Goal: Download file/media

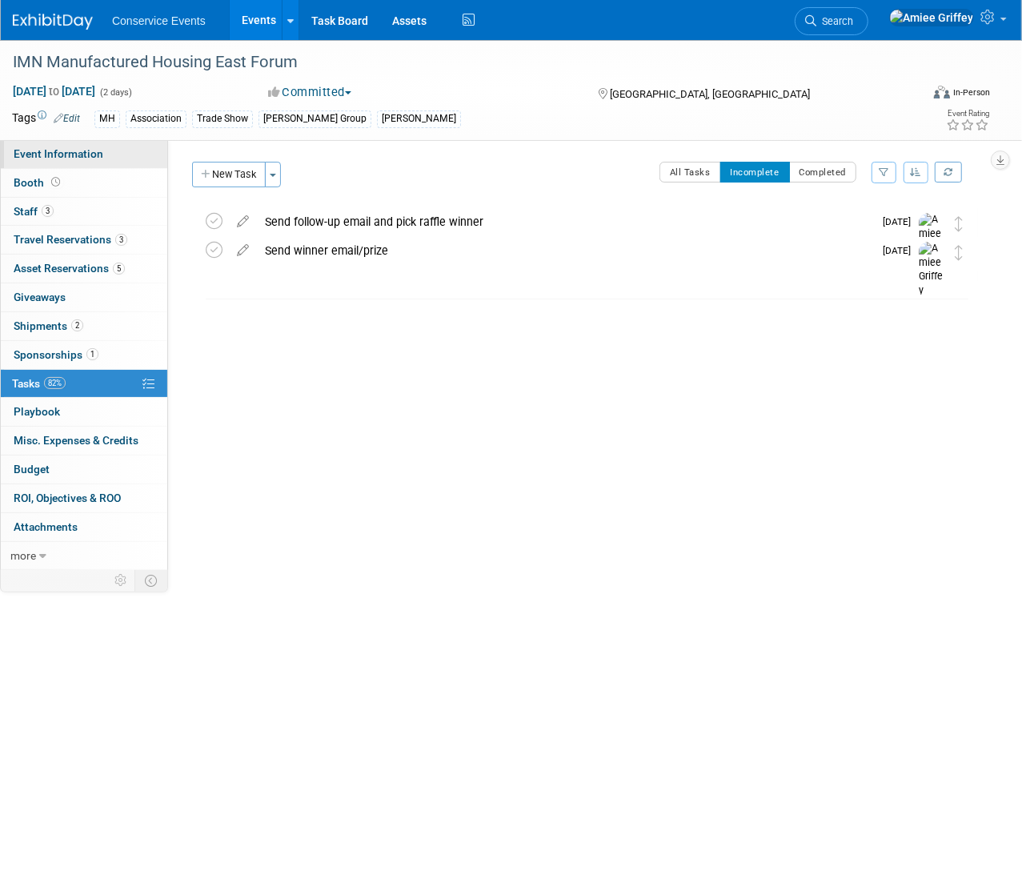
click at [86, 156] on span "Event Information" at bounding box center [59, 153] width 90 height 13
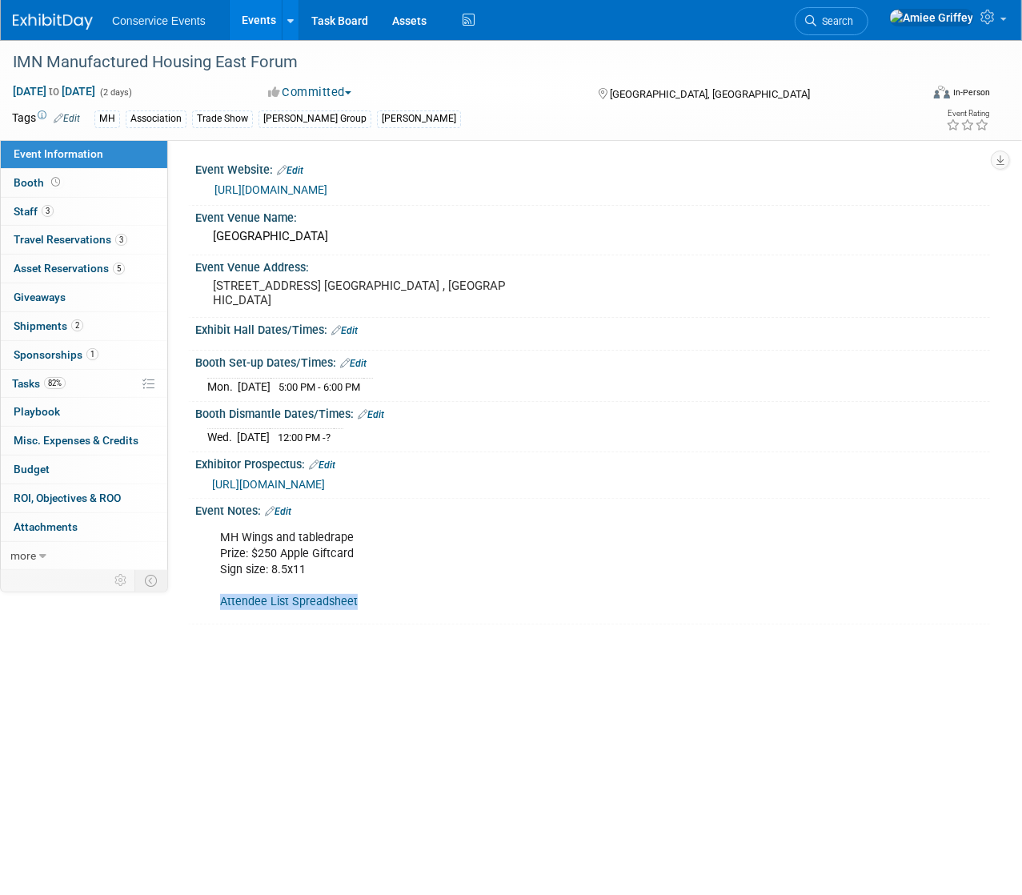
click at [307, 602] on link "Attendee List Spreadsheet" at bounding box center [289, 602] width 138 height 14
click at [259, 27] on link "Events" at bounding box center [259, 20] width 58 height 40
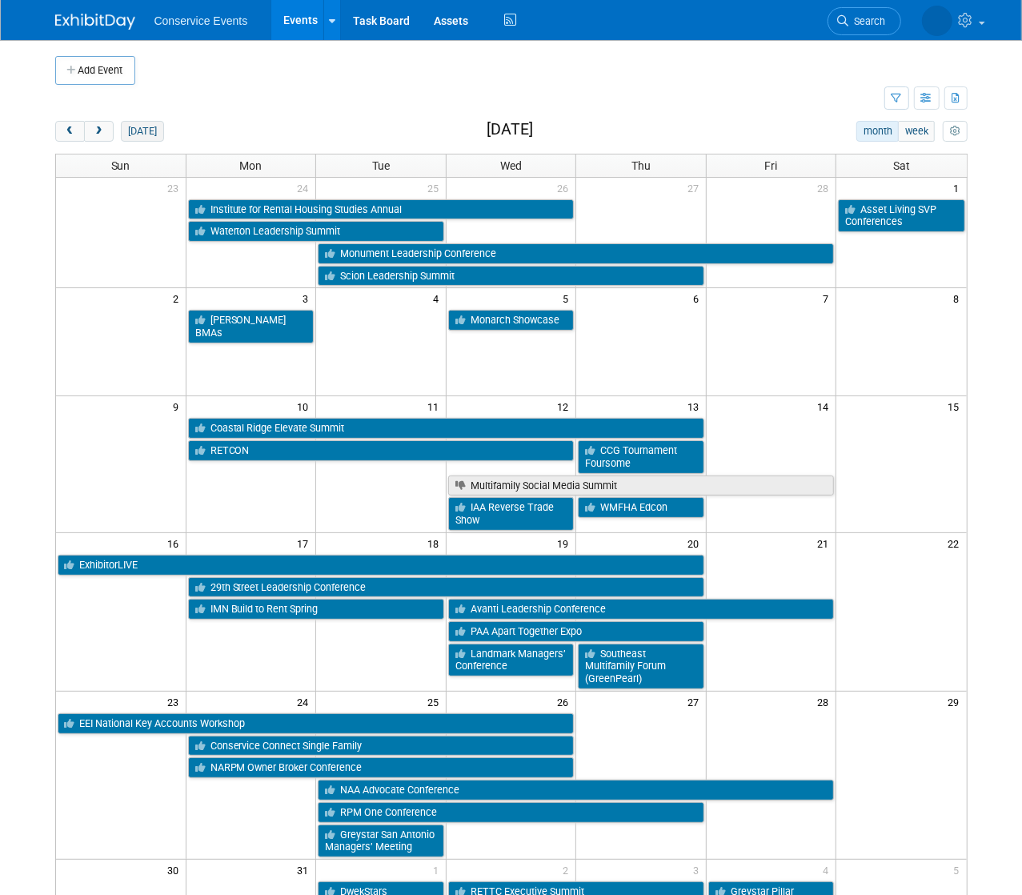
click at [139, 134] on button "today" at bounding box center [142, 131] width 42 height 21
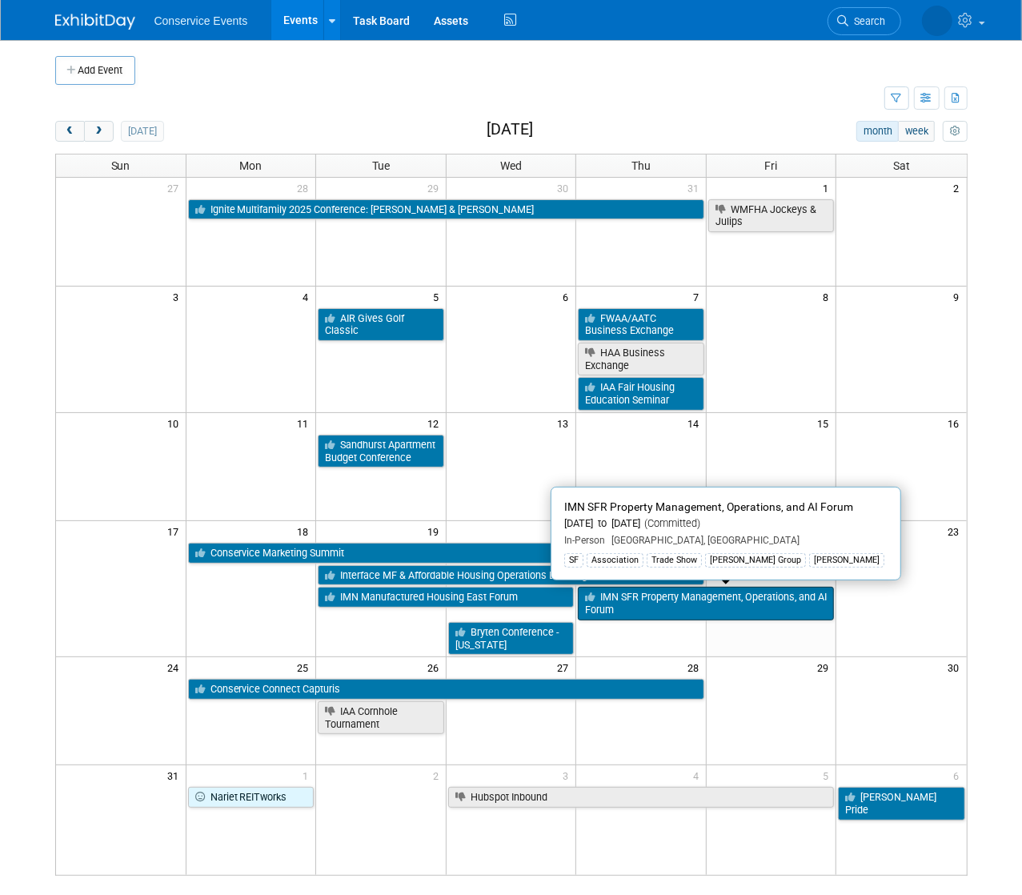
click at [637, 605] on link "IMN SFR Property Management, Operations, and AI Forum" at bounding box center [706, 603] width 256 height 33
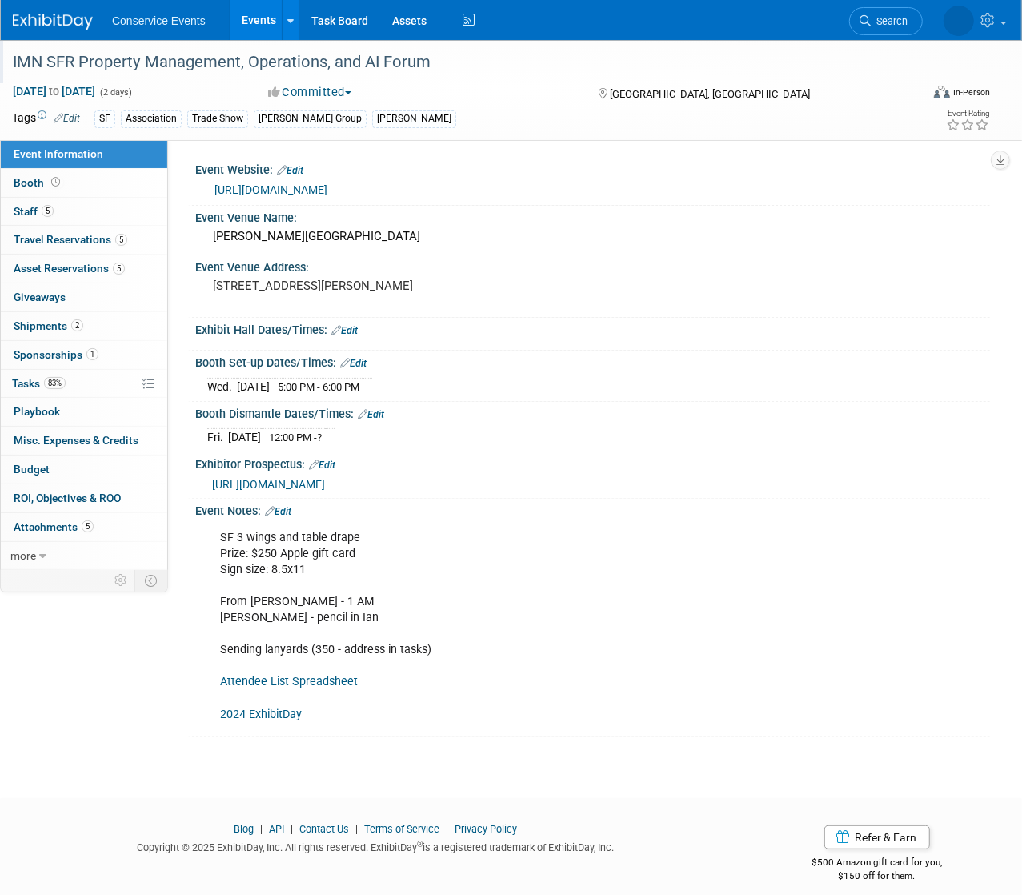
click at [395, 58] on div "IMN SFR Property Management, Operations, and AI Forum" at bounding box center [456, 62] width 899 height 29
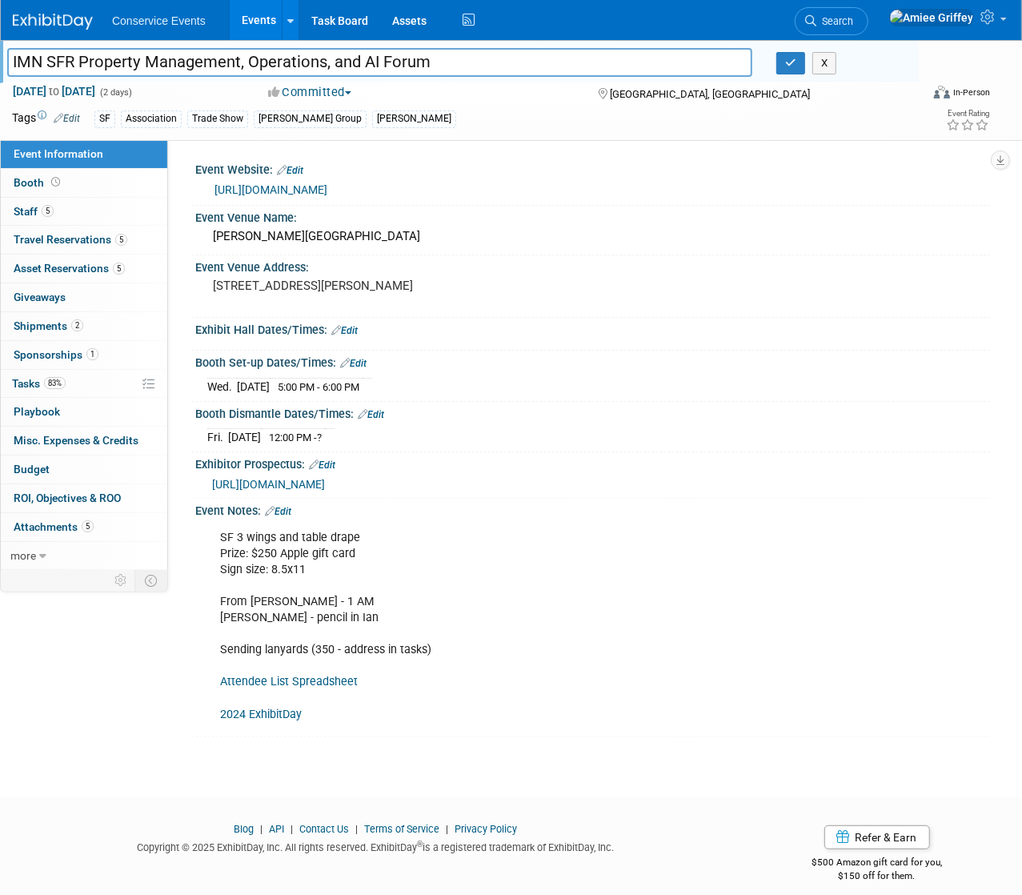
click at [290, 679] on link "Attendee List Spreadsheet" at bounding box center [289, 682] width 138 height 14
click at [435, 66] on input "IMN SFR Property Management, Operations, and AI Forum" at bounding box center [379, 62] width 745 height 28
